Goal: Find specific page/section: Find specific page/section

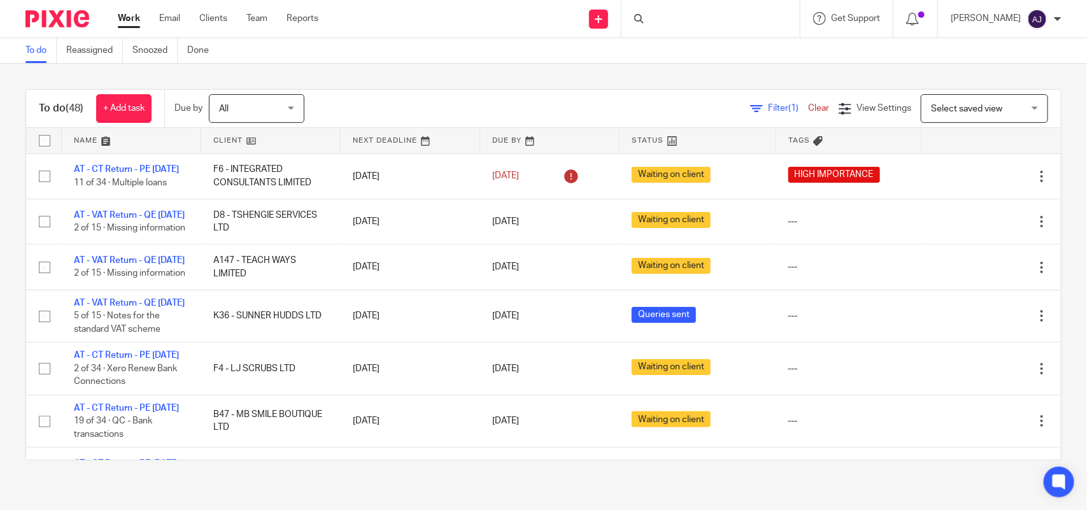
click at [696, 27] on div at bounding box center [711, 19] width 178 height 38
click at [668, 23] on div at bounding box center [711, 19] width 178 height 38
click at [666, 24] on div at bounding box center [711, 19] width 178 height 38
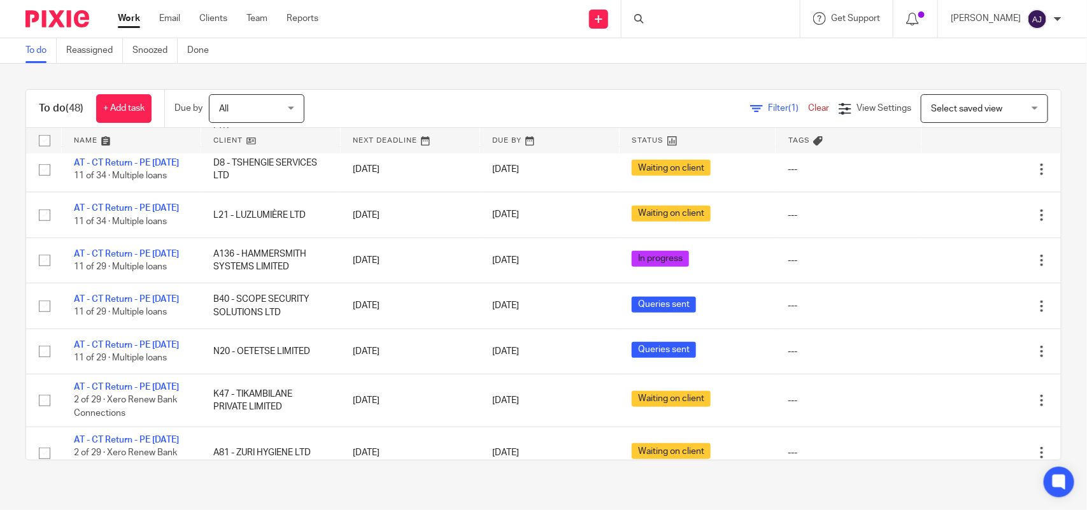
scroll to position [398, 0]
click at [225, 23] on link "Clients" at bounding box center [213, 18] width 28 height 13
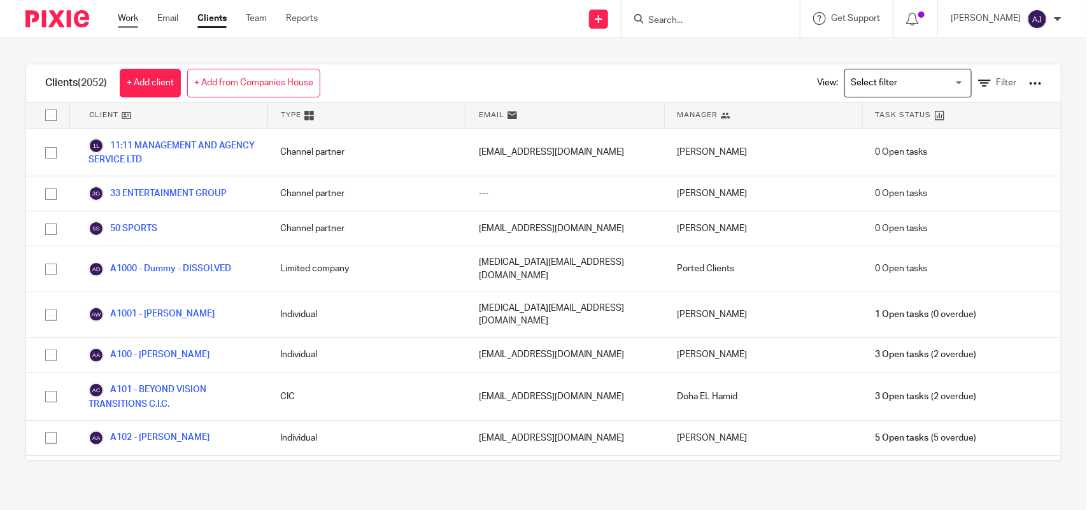
click at [138, 19] on link "Work" at bounding box center [128, 18] width 20 height 13
click at [682, 15] on input "Search" at bounding box center [704, 20] width 115 height 11
paste input "S26 - CLIVE SIMMONS CONSULTANCY LTD"
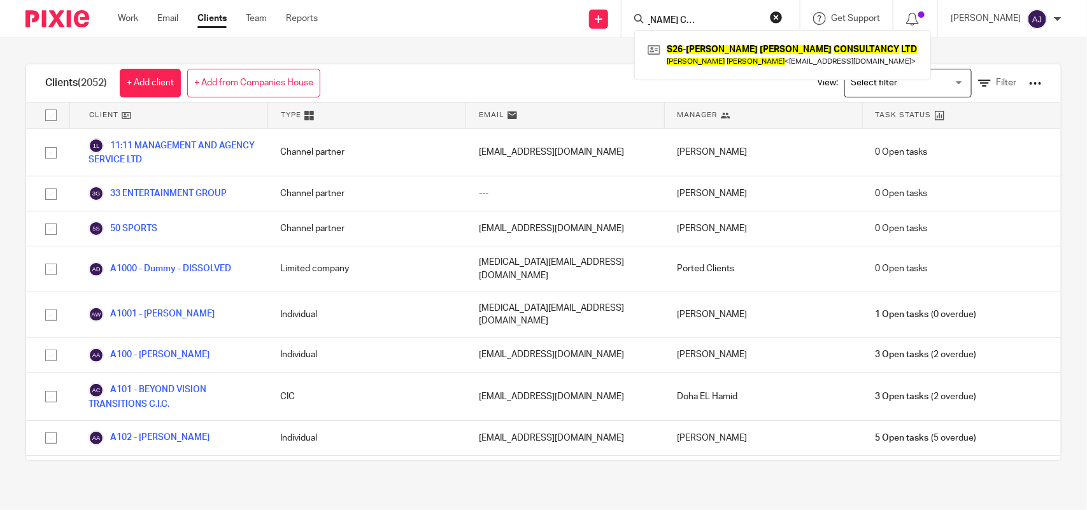
type input "S26 - CLIVE SIMMONS CONSULTANCY LTD"
click button "submit" at bounding box center [0, 0] width 0 height 0
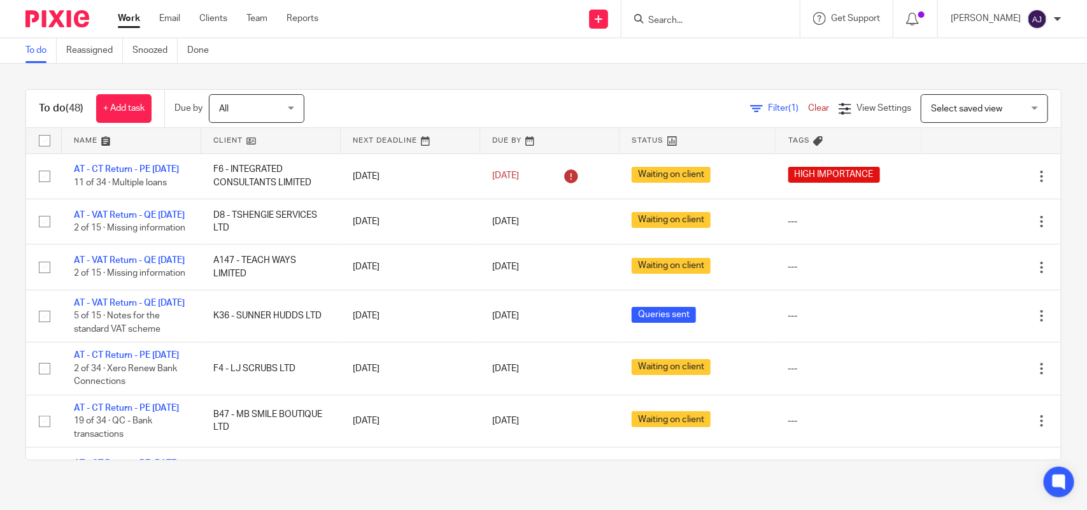
click at [688, 10] on div at bounding box center [711, 19] width 178 height 38
click at [678, 17] on input "Search" at bounding box center [704, 20] width 115 height 11
click at [679, 17] on input "Search" at bounding box center [704, 20] width 115 height 11
paste input "S26 - [PERSON_NAME] CONSULTANCY LTD"
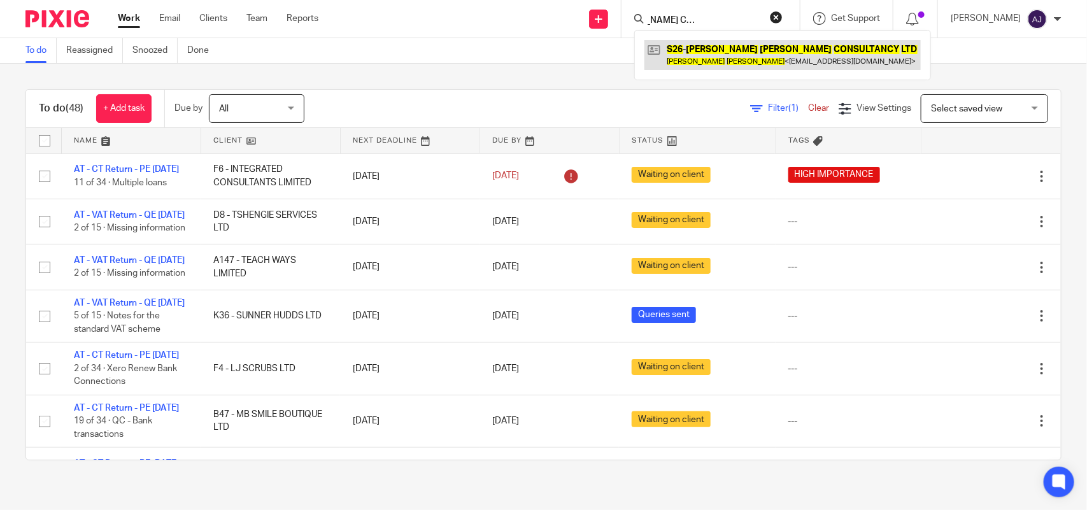
type input "S26 - [PERSON_NAME] CONSULTANCY LTD"
click at [693, 53] on link at bounding box center [783, 54] width 276 height 29
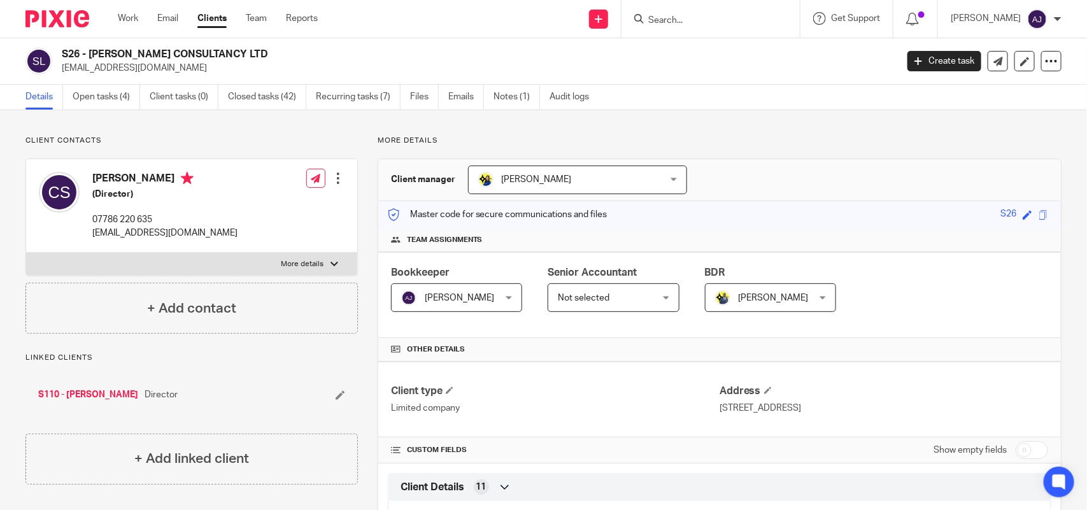
click at [657, 21] on input "Search" at bounding box center [704, 20] width 115 height 11
click at [658, 20] on input "Search" at bounding box center [704, 20] width 115 height 11
paste input "S44 - SUREACH CASTINGS LTD"
type input "S44 - SUREACH CASTINGS LTD"
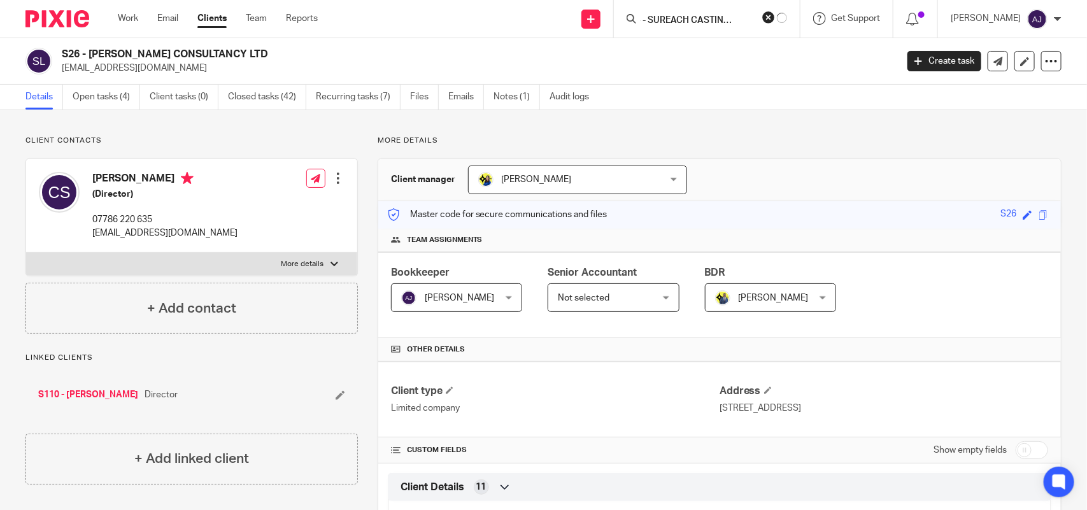
click button "submit" at bounding box center [0, 0] width 0 height 0
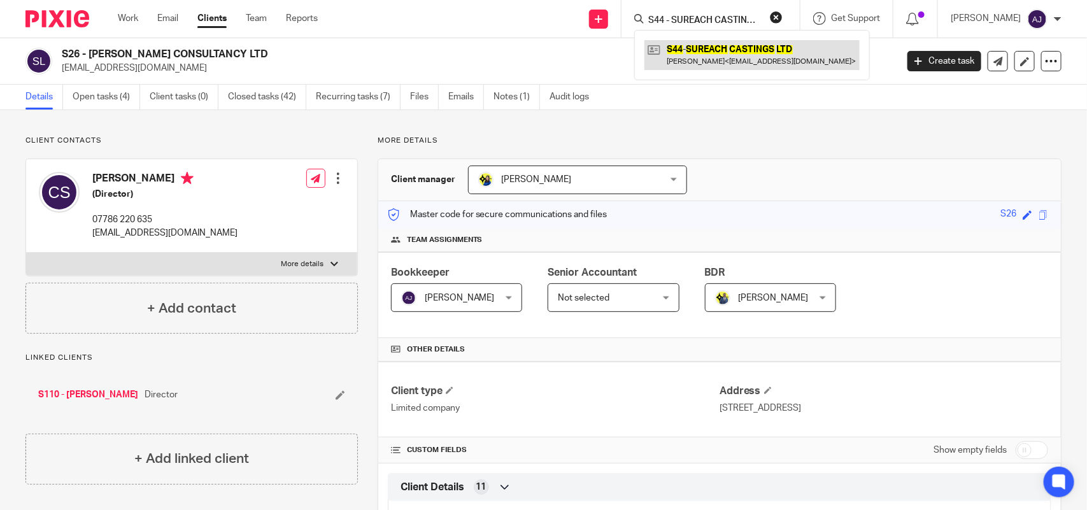
click at [705, 61] on link at bounding box center [752, 54] width 215 height 29
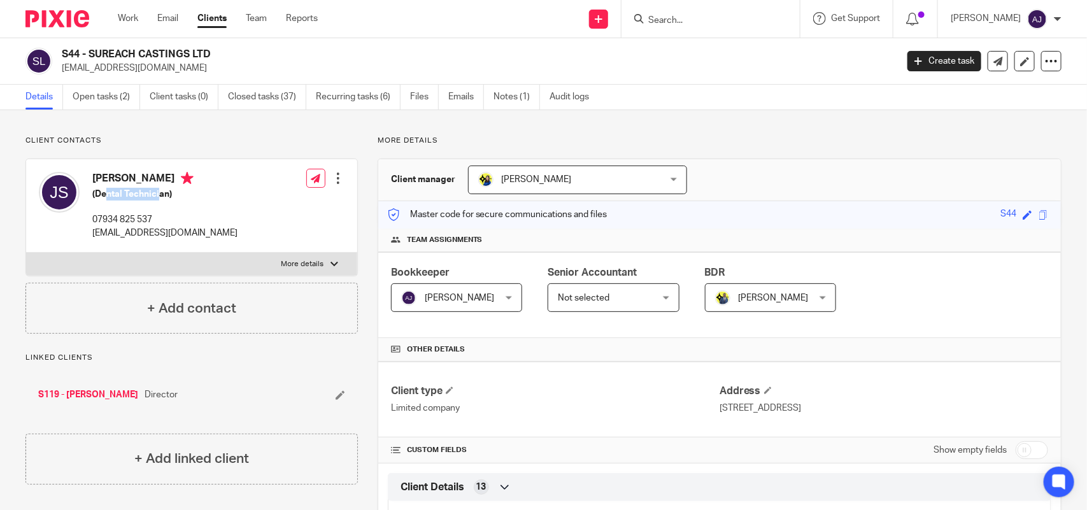
drag, startPoint x: 105, startPoint y: 192, endPoint x: 159, endPoint y: 191, distance: 54.1
click at [159, 191] on h5 "(Dental Technician)" at bounding box center [164, 194] width 145 height 13
click at [673, 22] on input "Search" at bounding box center [704, 20] width 115 height 11
click at [673, 21] on input "Search" at bounding box center [704, 20] width 115 height 11
paste input "S13 - ALEXANDRA & IKE CONSULTANCY LTD"
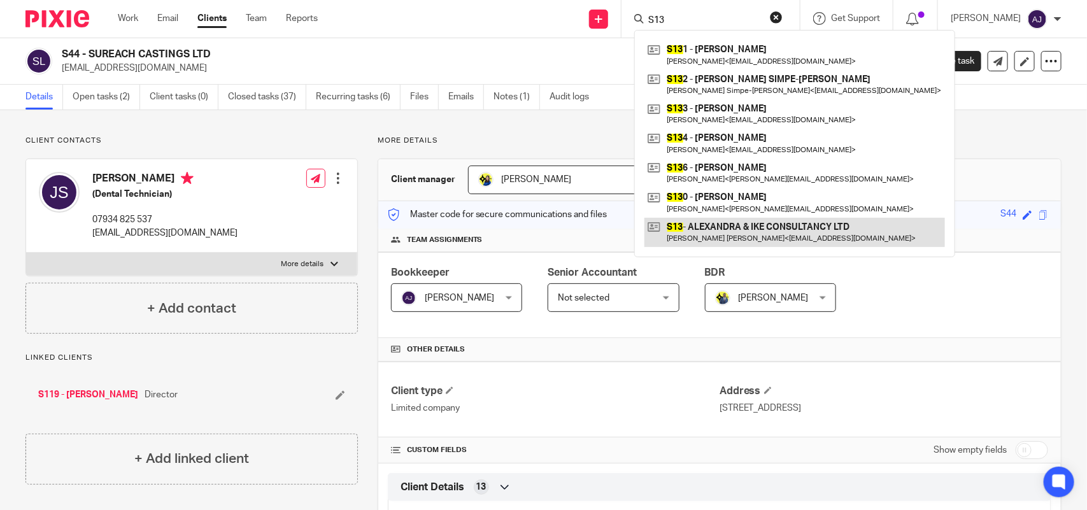
type input "S13"
click at [745, 227] on link at bounding box center [795, 232] width 301 height 29
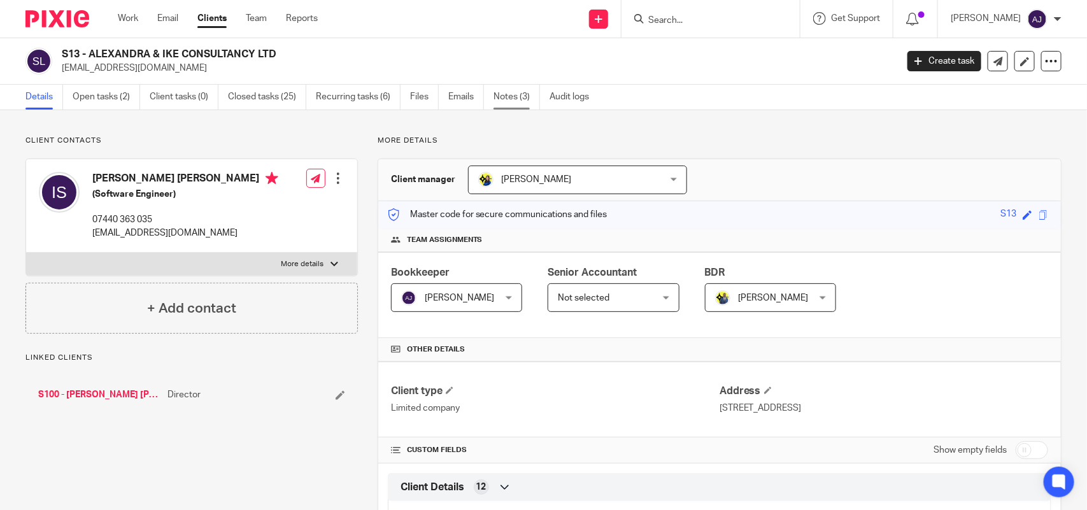
click at [504, 97] on link "Notes (3)" at bounding box center [517, 97] width 46 height 25
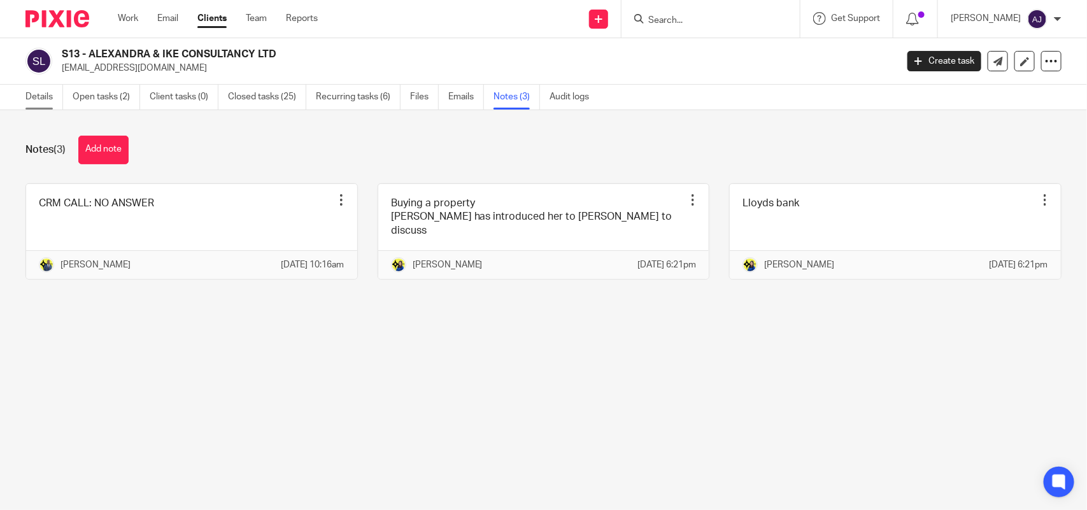
click at [42, 93] on link "Details" at bounding box center [44, 97] width 38 height 25
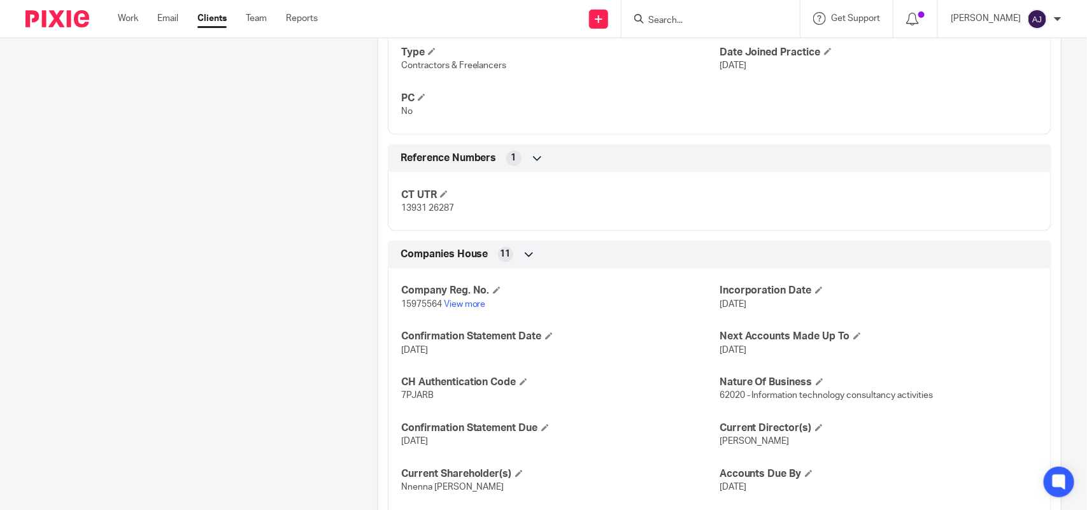
scroll to position [922, 0]
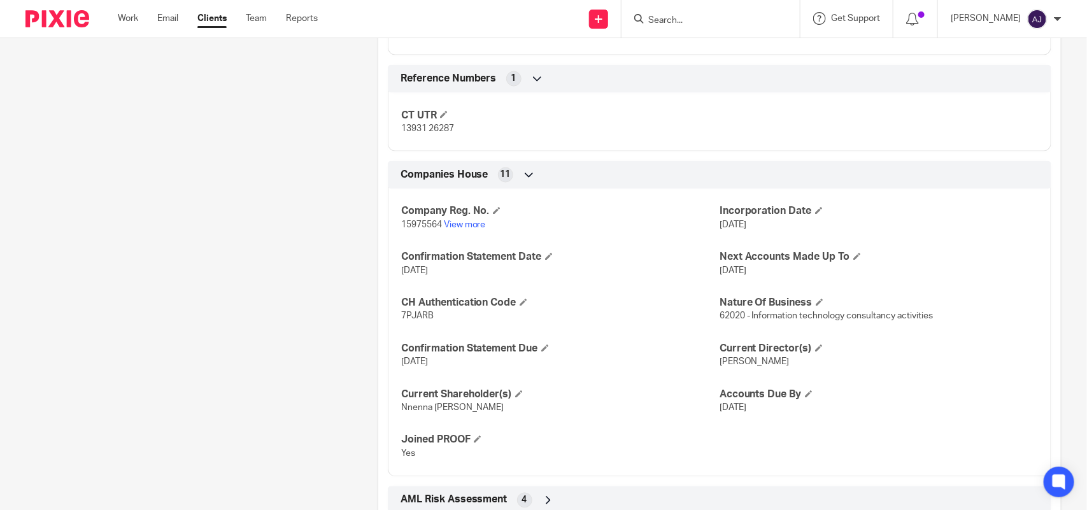
drag, startPoint x: 712, startPoint y: 257, endPoint x: 750, endPoint y: 275, distance: 42.4
click at [746, 275] on div "Next Accounts Made Up To [DATE]" at bounding box center [879, 264] width 318 height 27
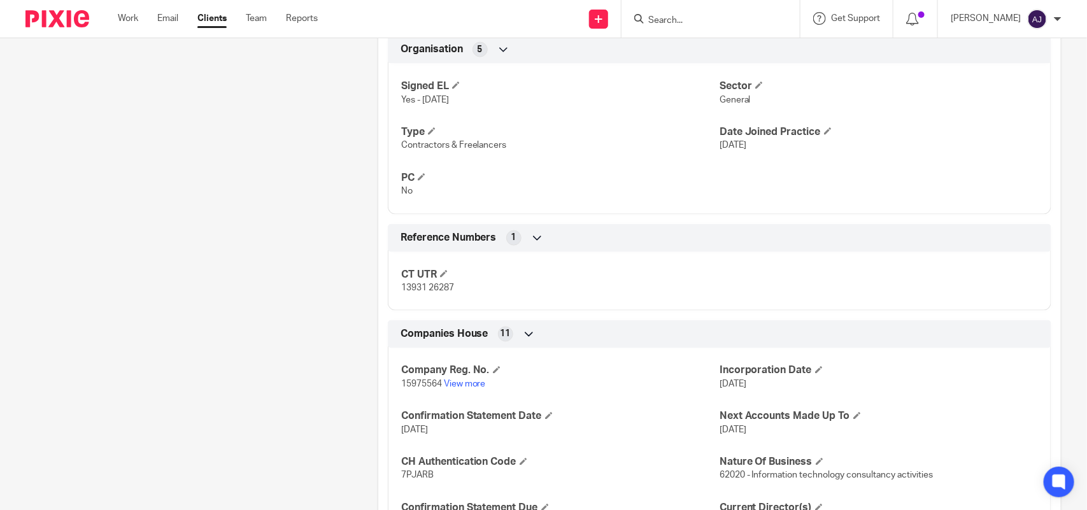
click at [650, 285] on p "13931 26287" at bounding box center [560, 288] width 318 height 13
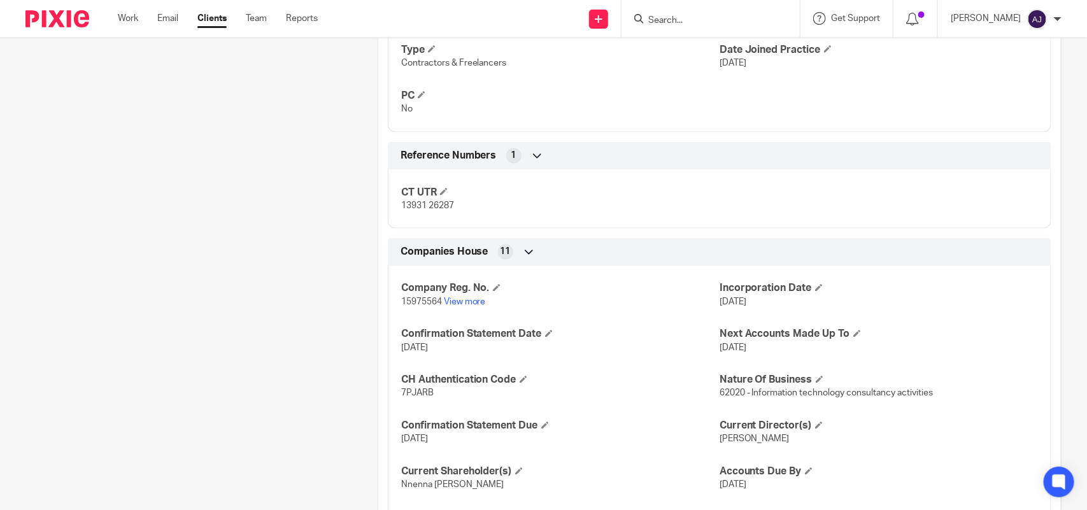
scroll to position [843, 0]
